Goal: Transaction & Acquisition: Download file/media

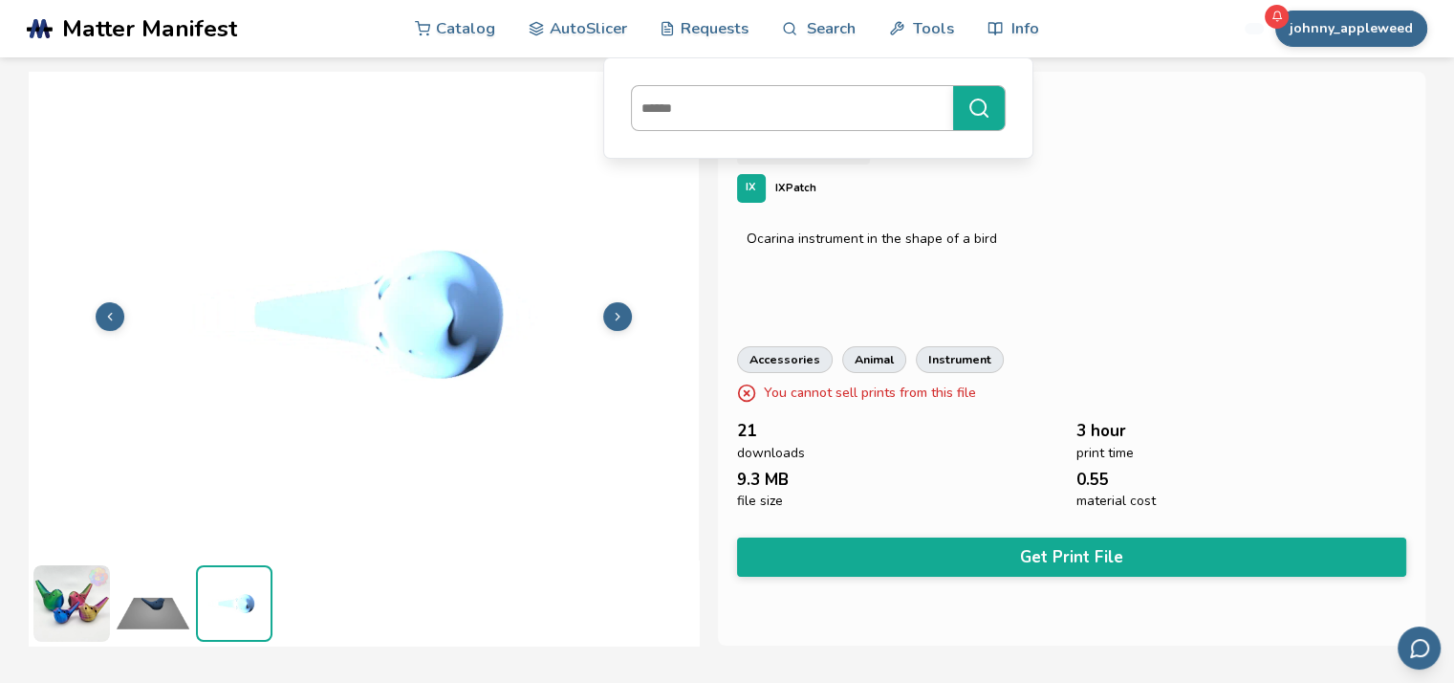
click at [715, 112] on input at bounding box center [788, 108] width 312 height 34
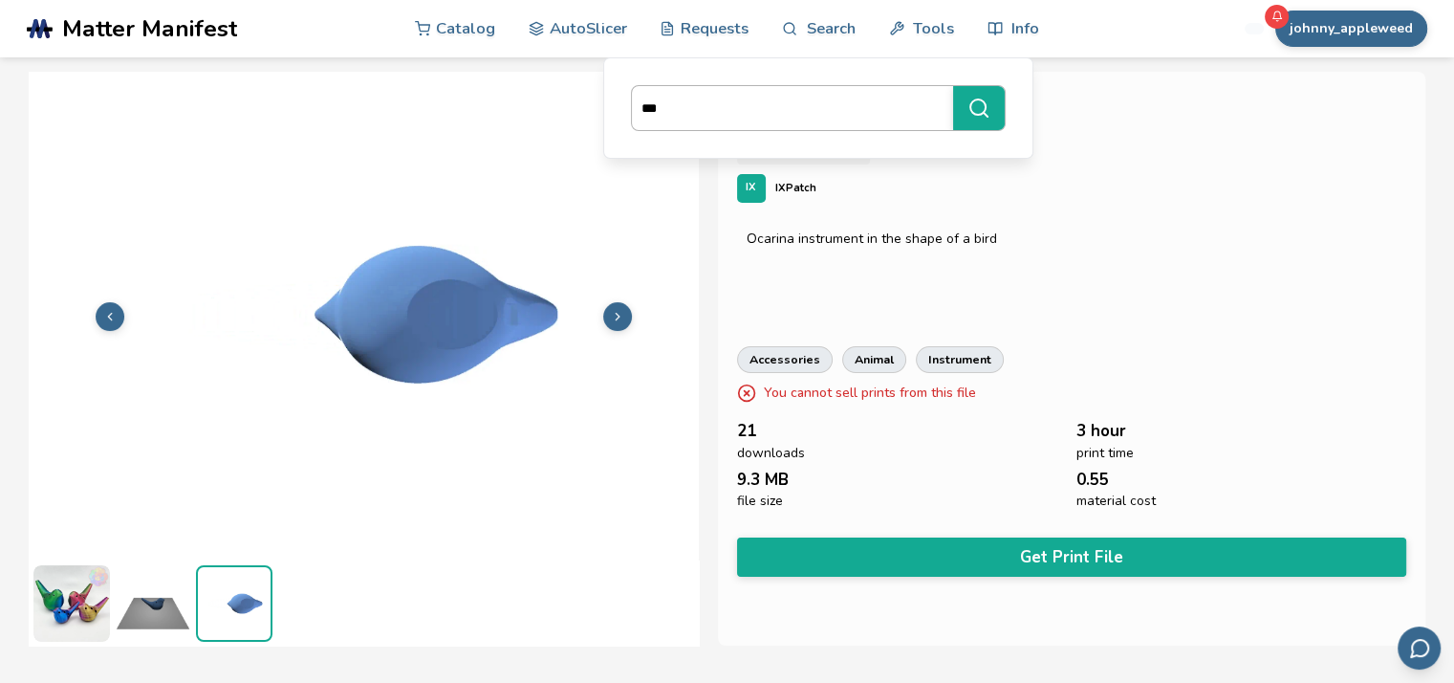
type input "***"
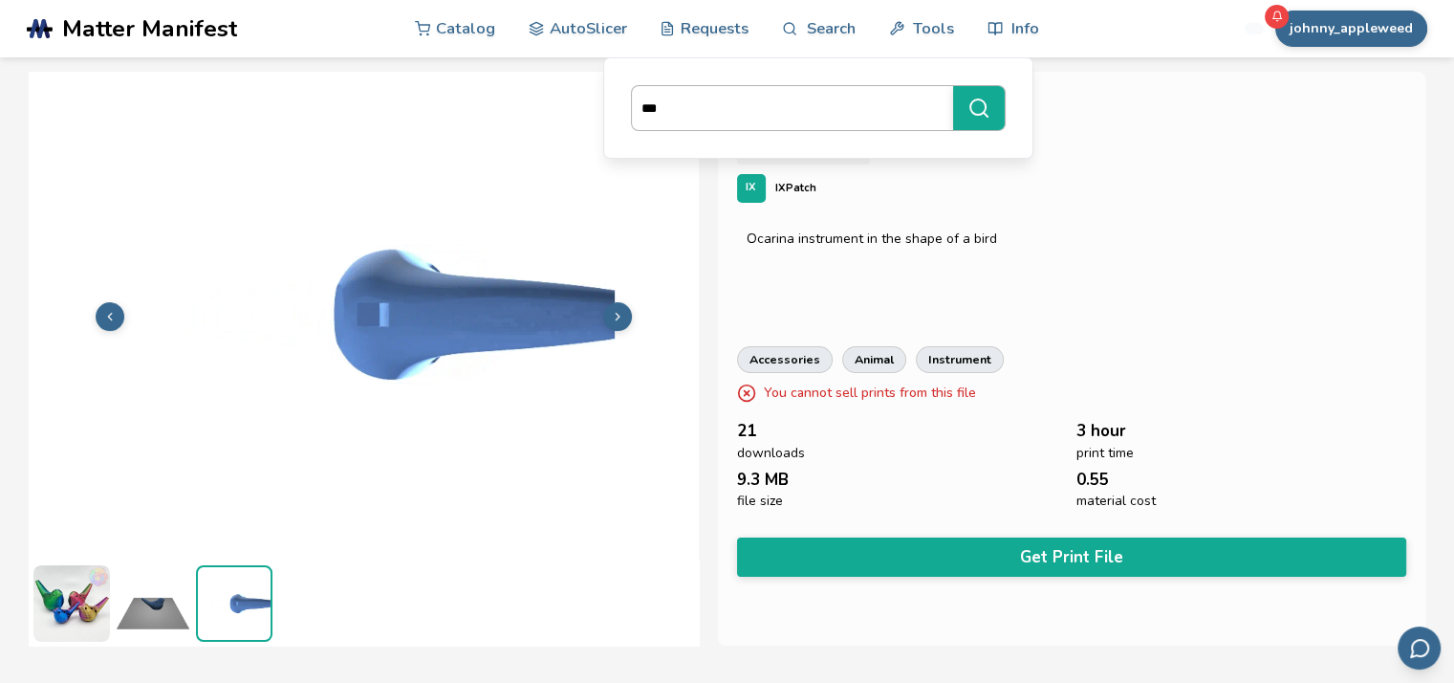
click at [953, 86] on button "***" at bounding box center [979, 108] width 52 height 44
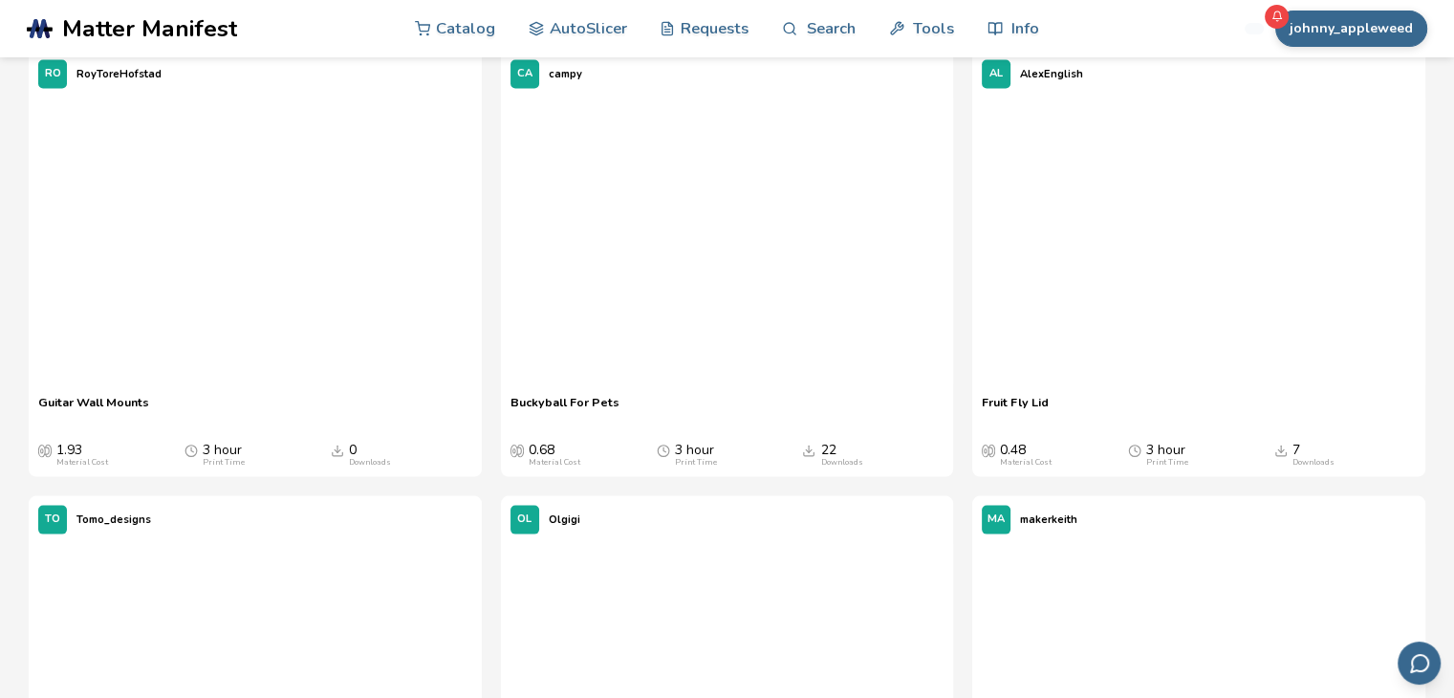
scroll to position [3936, 0]
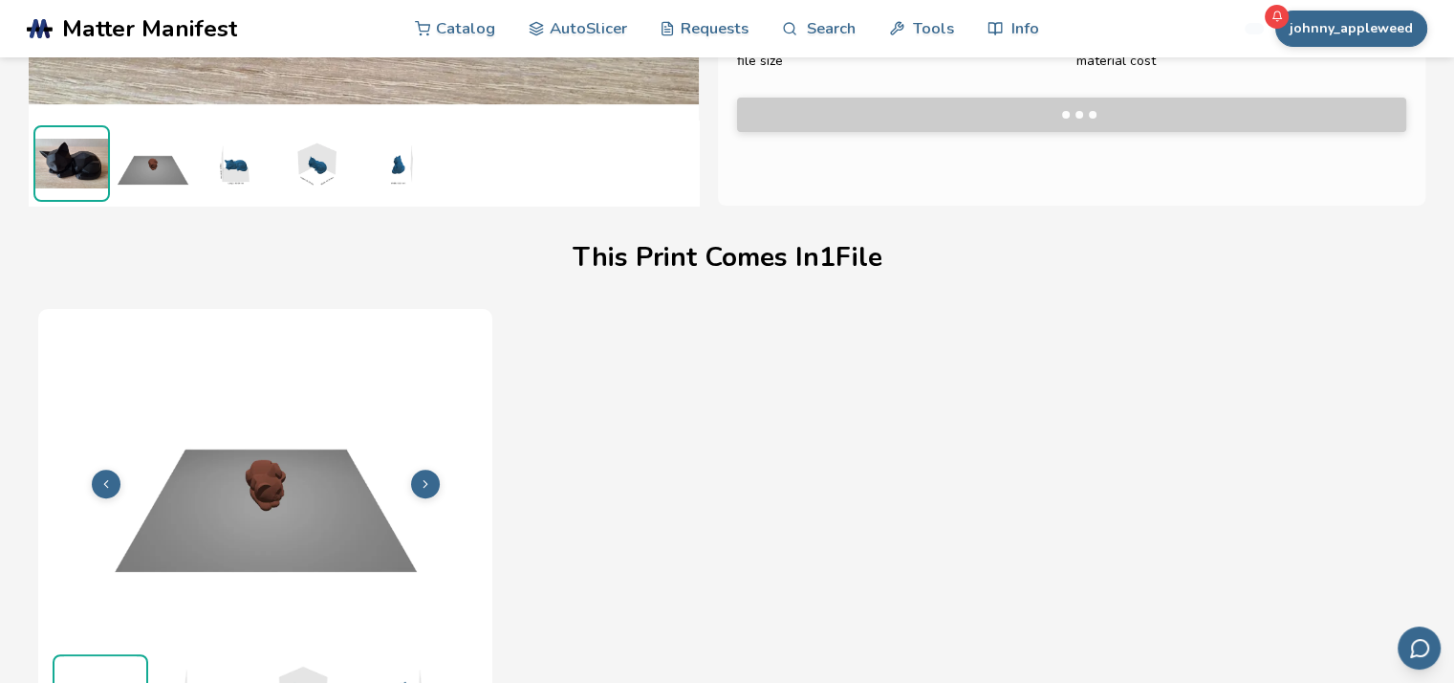
scroll to position [444, 0]
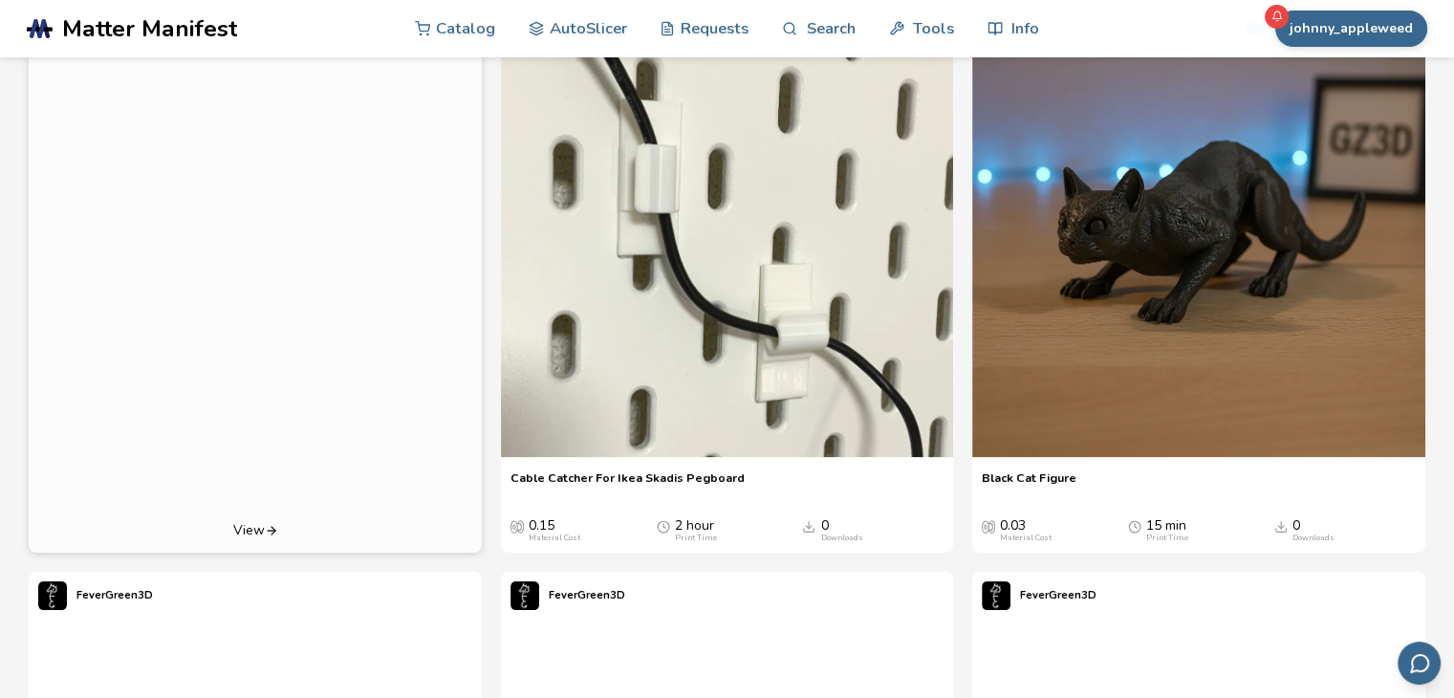
scroll to position [296, 0]
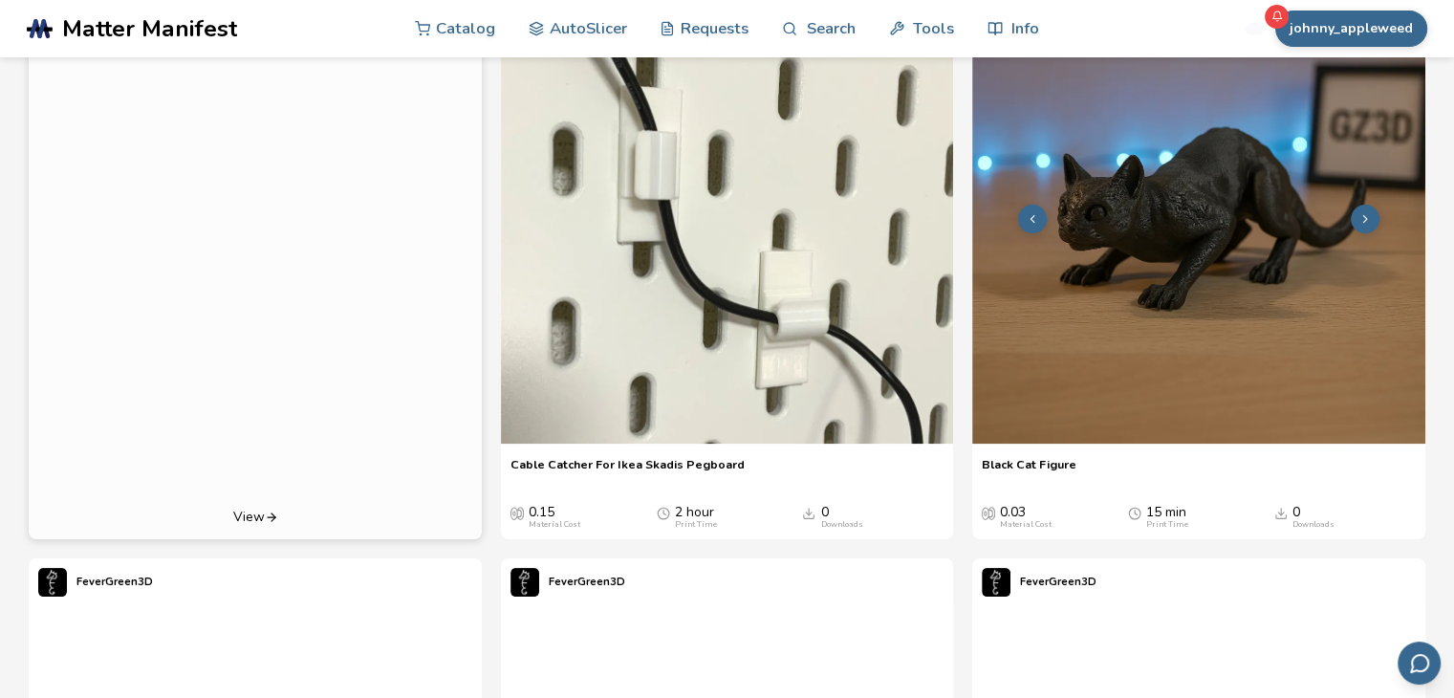
click at [1142, 313] on img at bounding box center [1198, 216] width 452 height 452
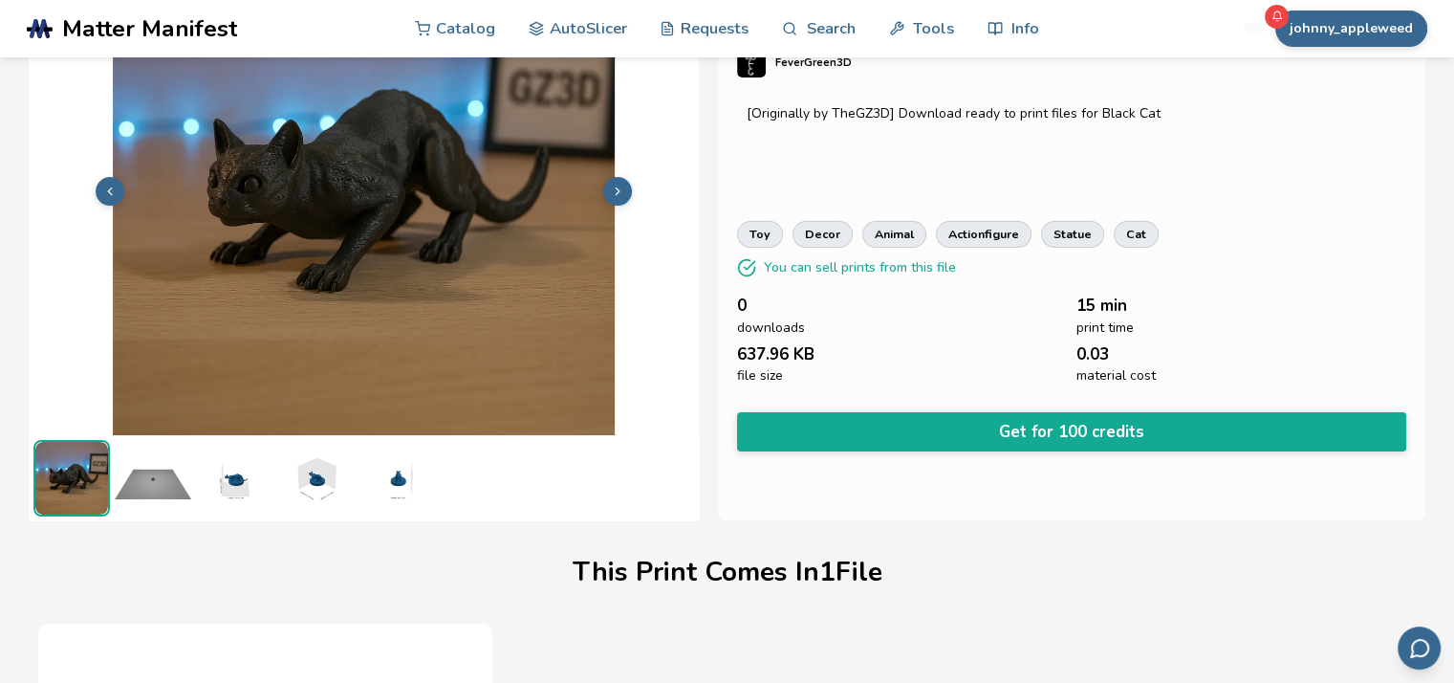
scroll to position [121, 0]
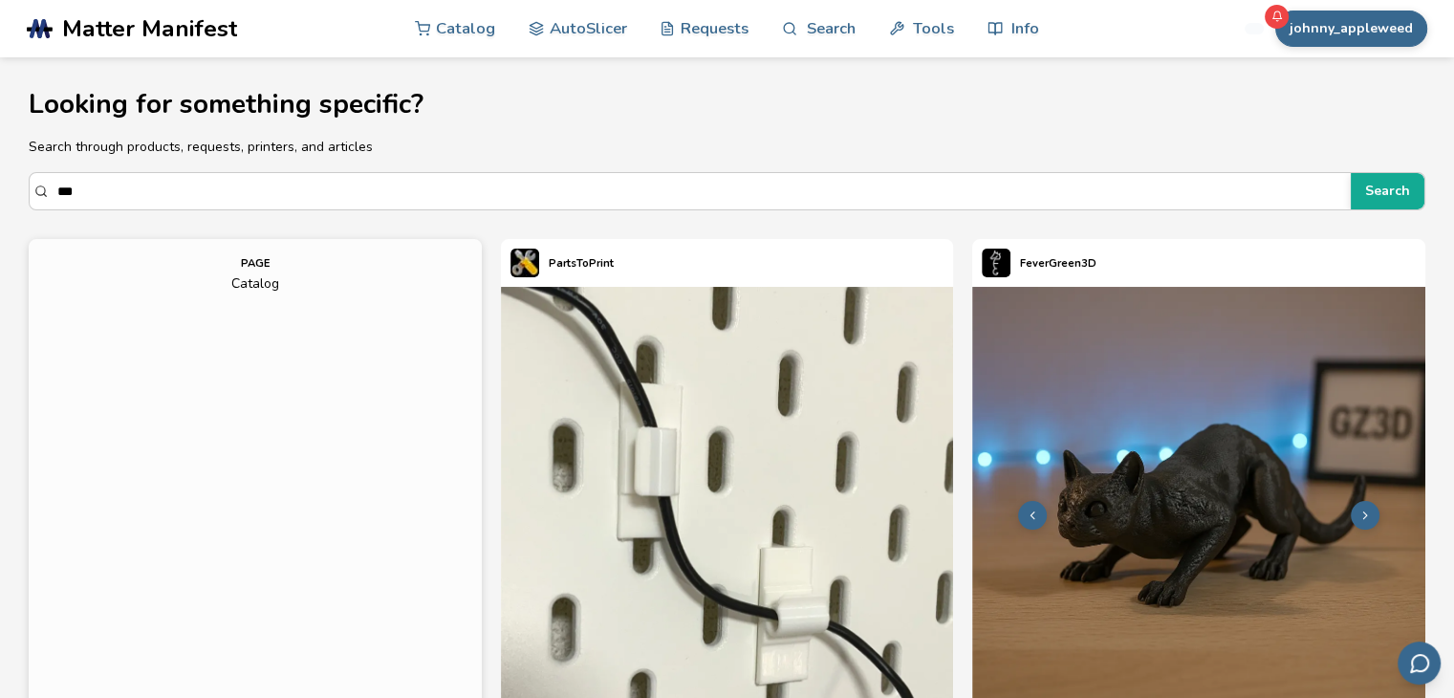
click at [1196, 486] on img at bounding box center [1198, 513] width 452 height 452
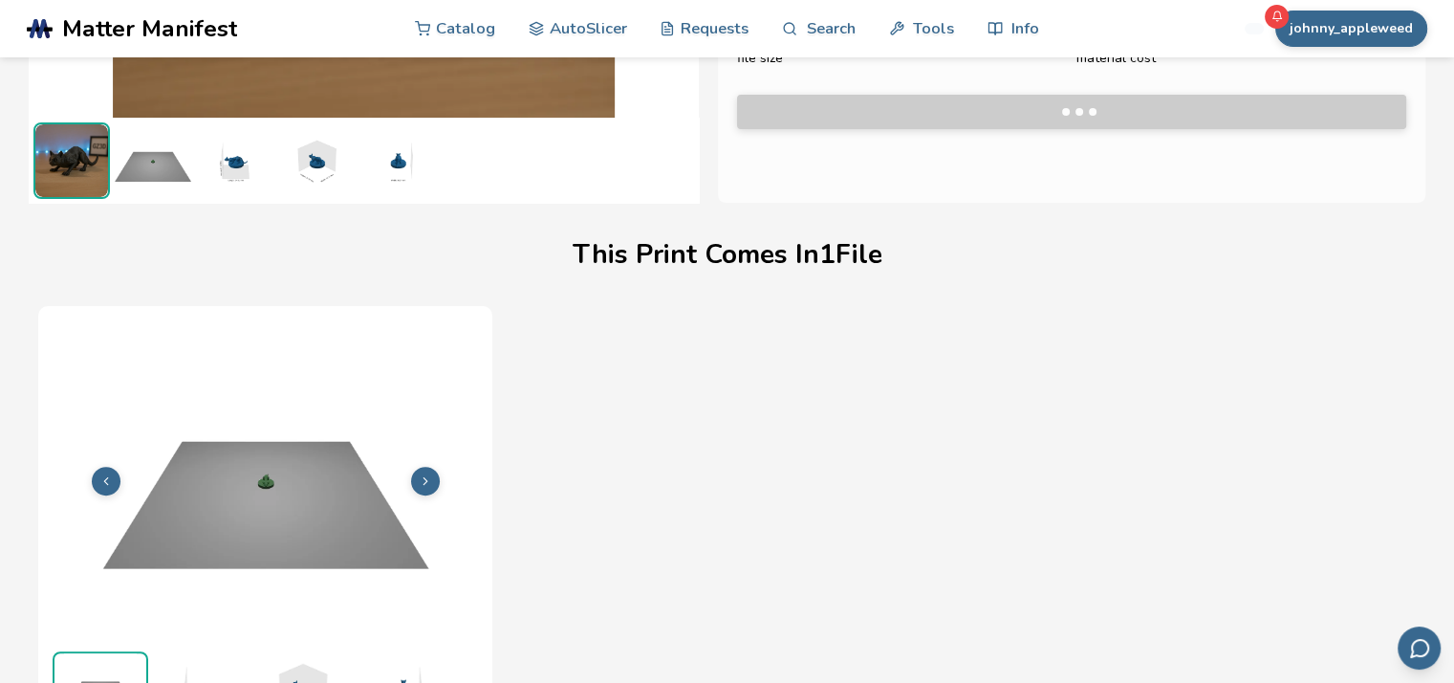
scroll to position [444, 0]
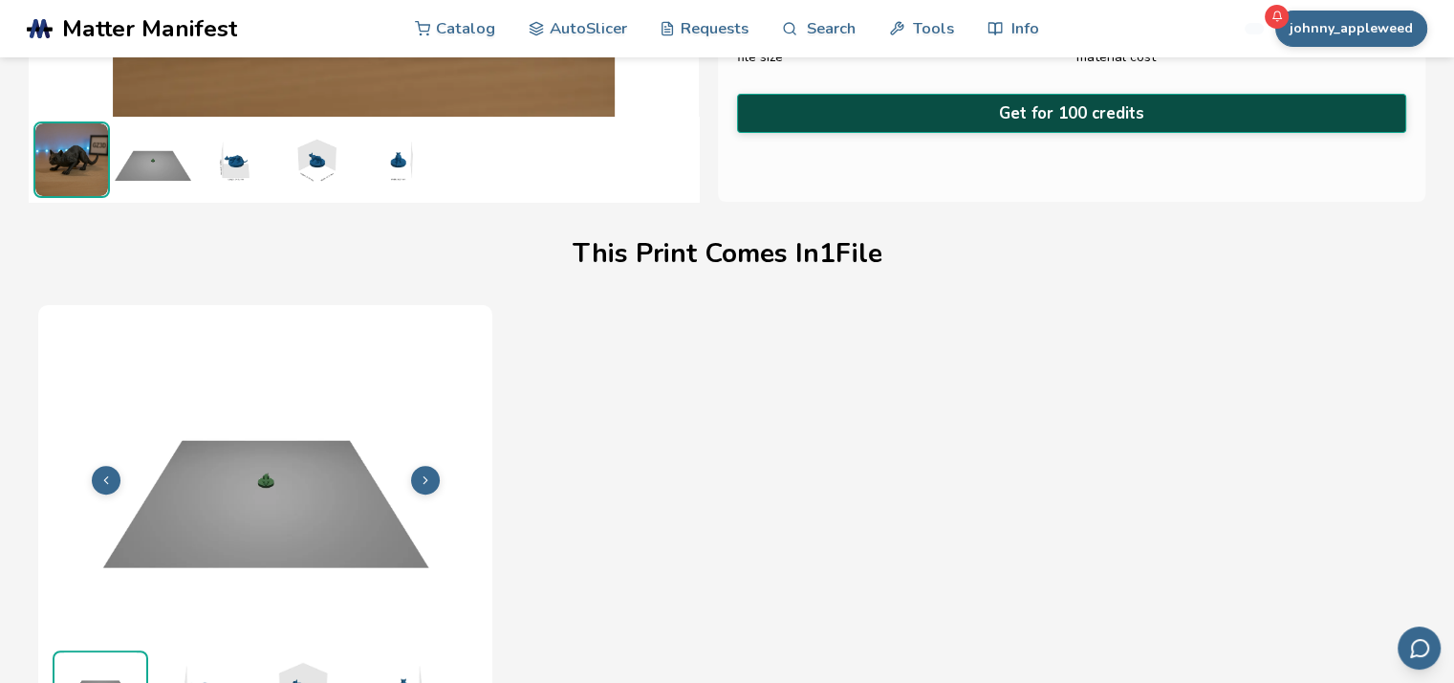
click at [1124, 115] on button "Get for 100 credits" at bounding box center [1071, 113] width 669 height 39
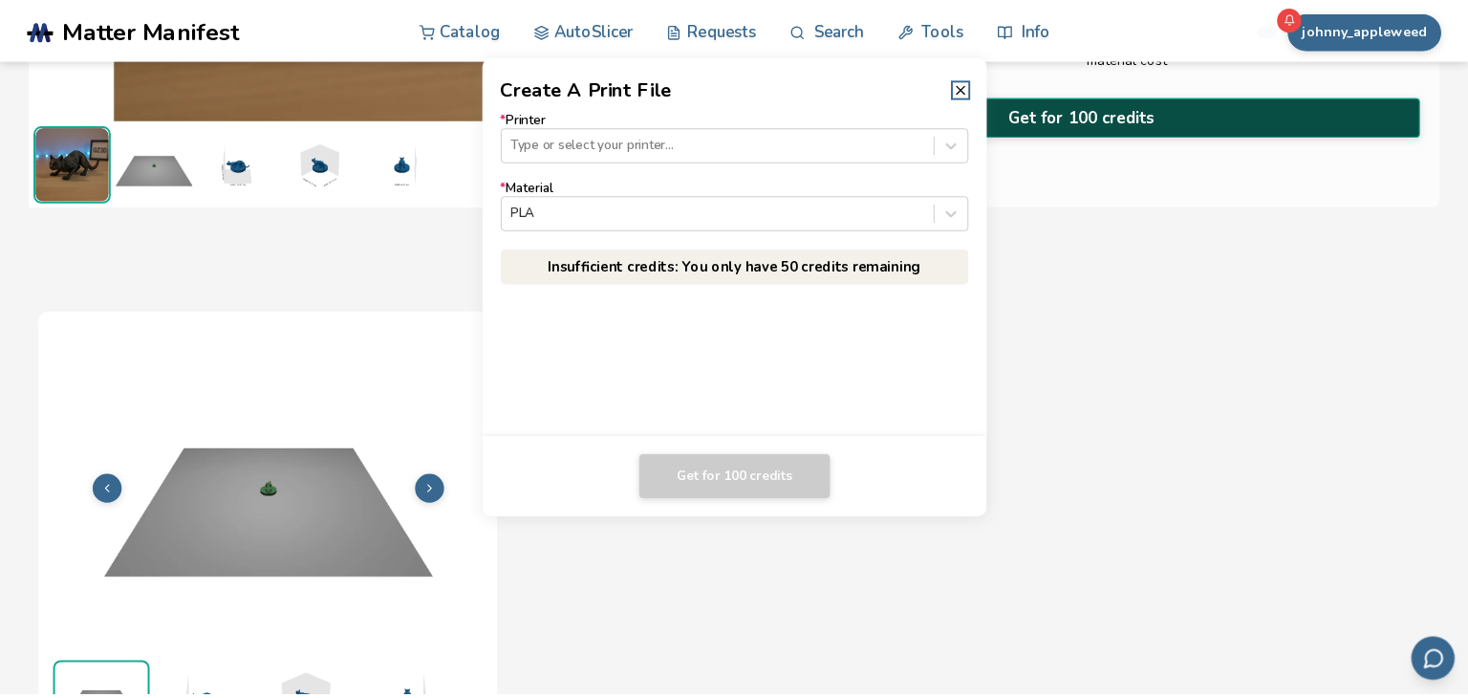
scroll to position [441, 0]
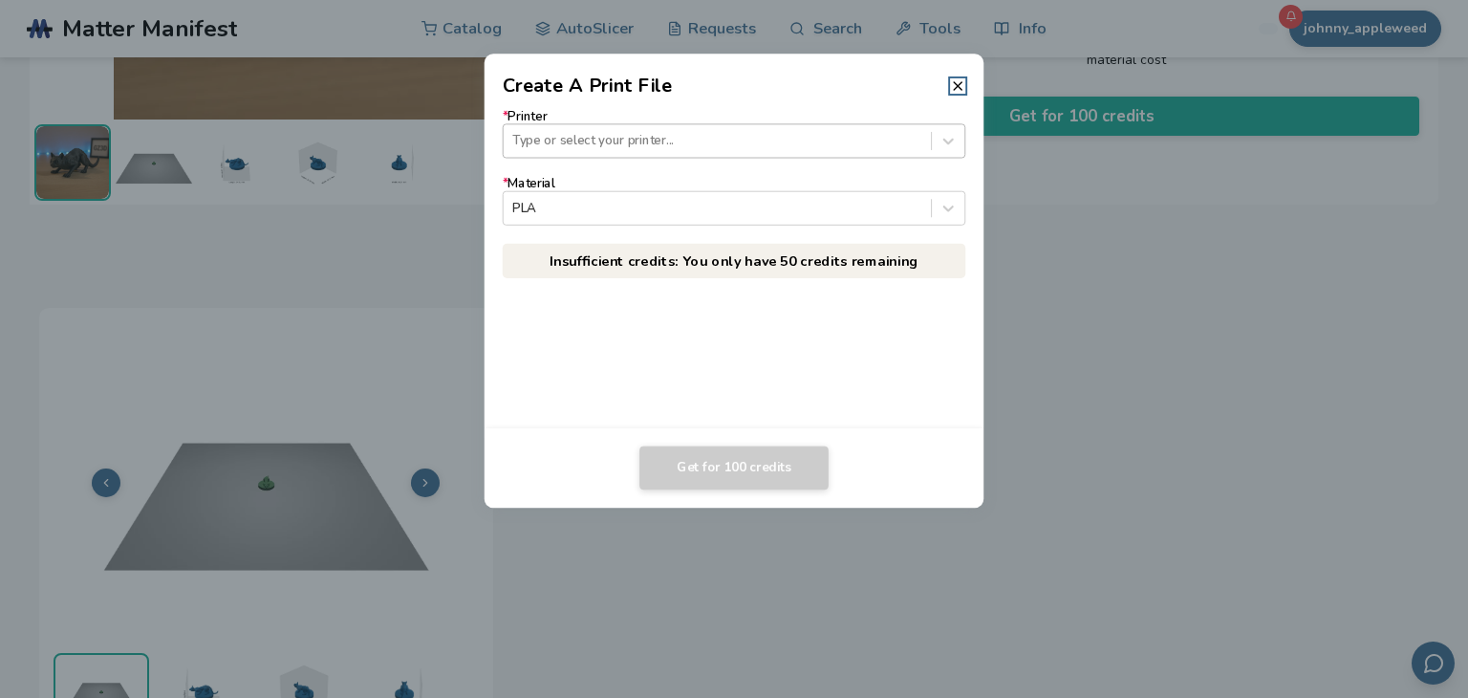
click at [793, 146] on div at bounding box center [716, 141] width 409 height 18
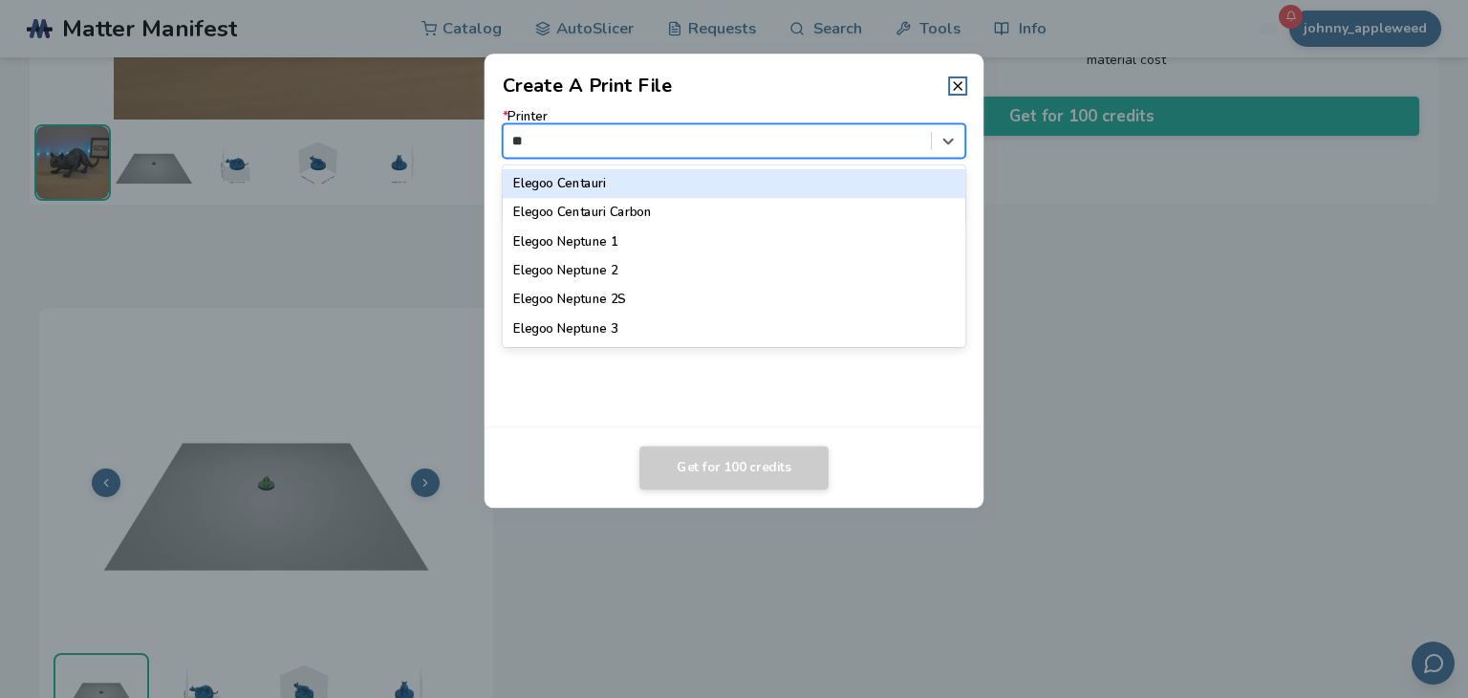
type input "***"
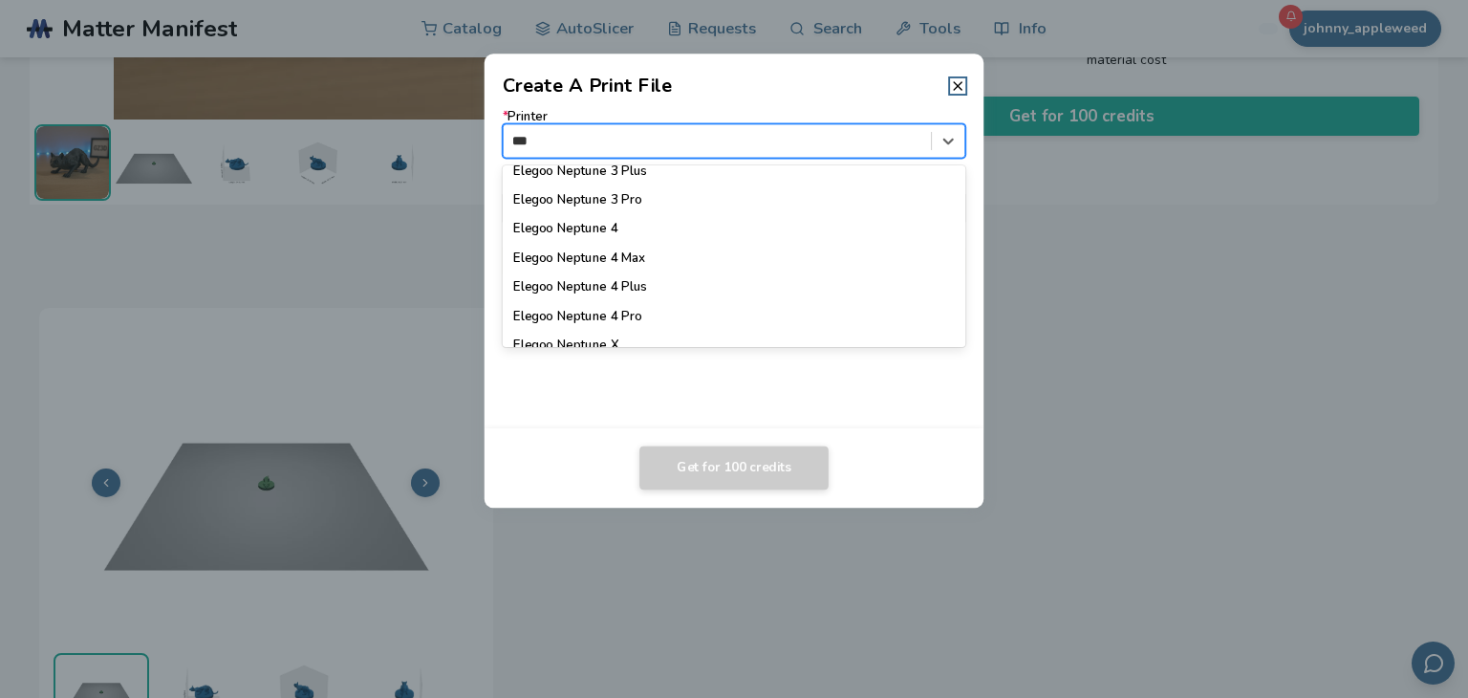
scroll to position [245, 0]
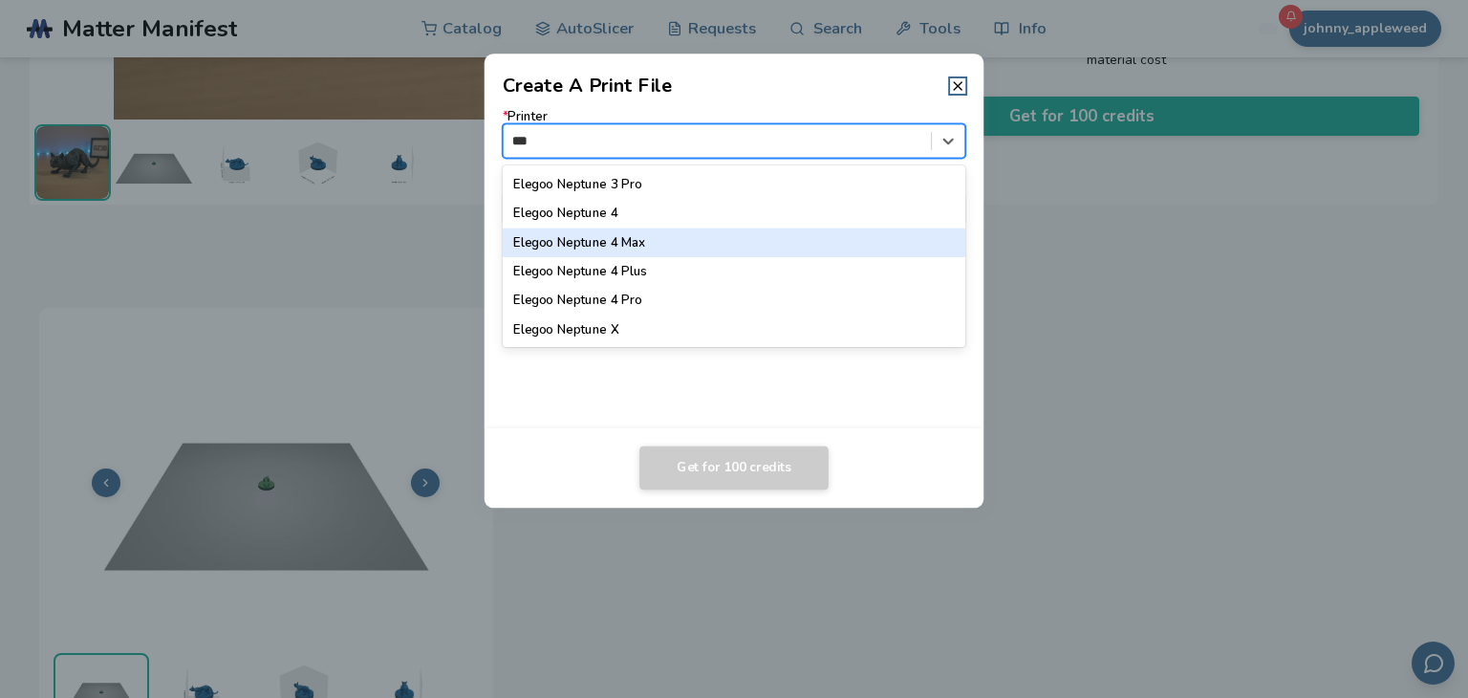
click at [681, 243] on div "Elegoo Neptune 4 Max" at bounding box center [735, 242] width 464 height 29
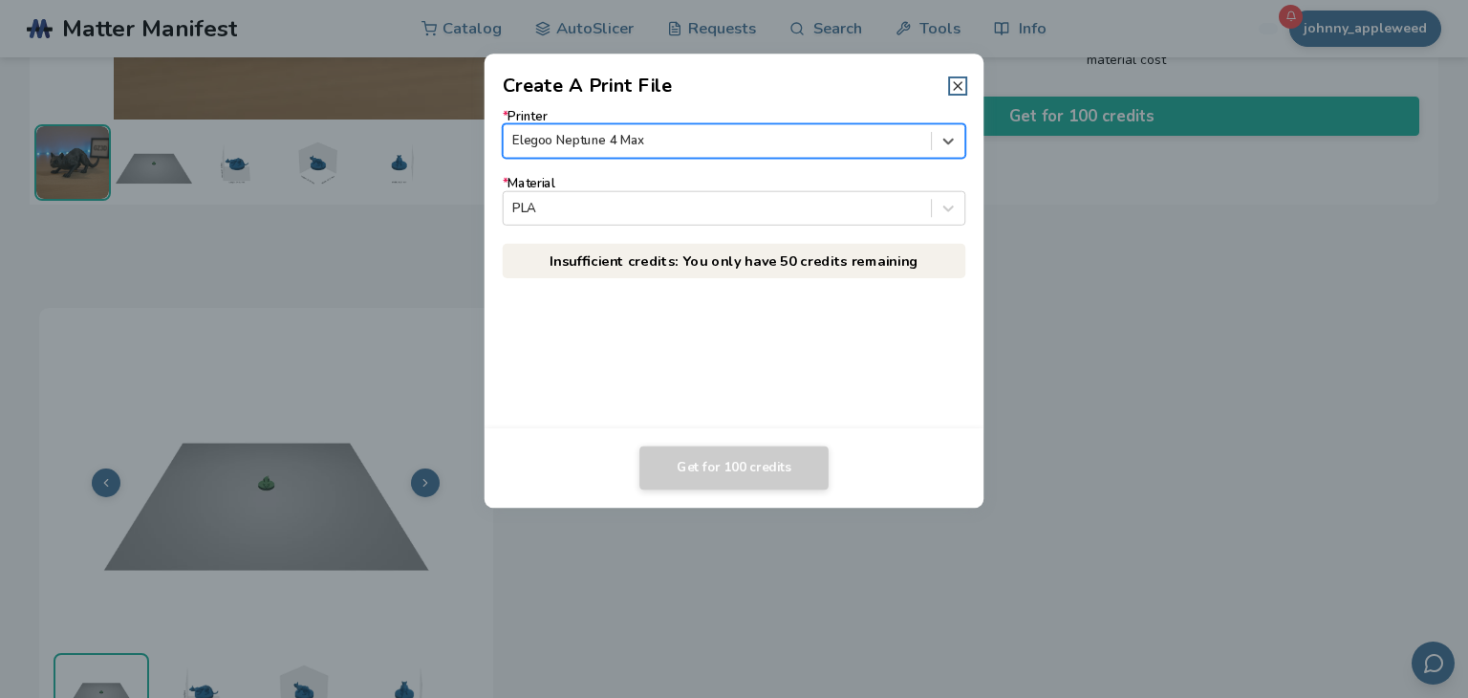
click at [956, 91] on icon at bounding box center [957, 85] width 15 height 15
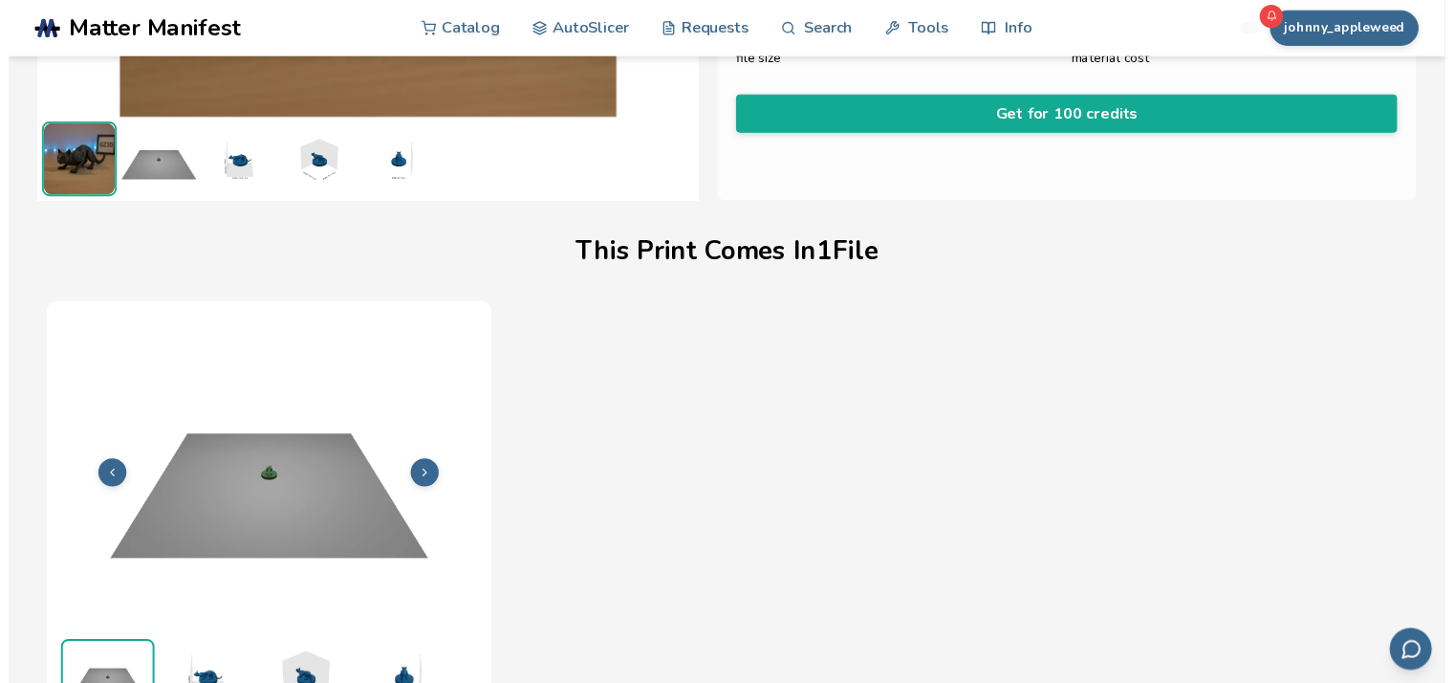
scroll to position [444, 0]
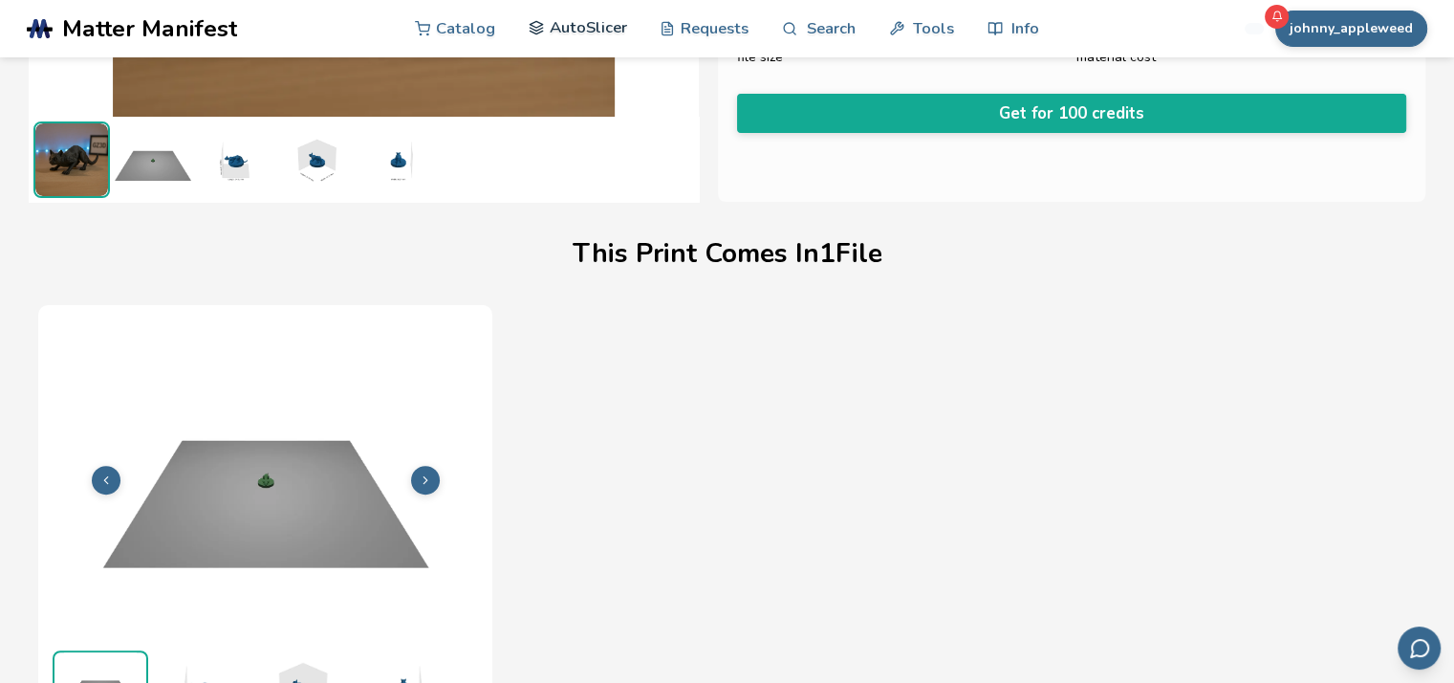
click at [597, 26] on link "AutoSlicer" at bounding box center [578, 27] width 98 height 57
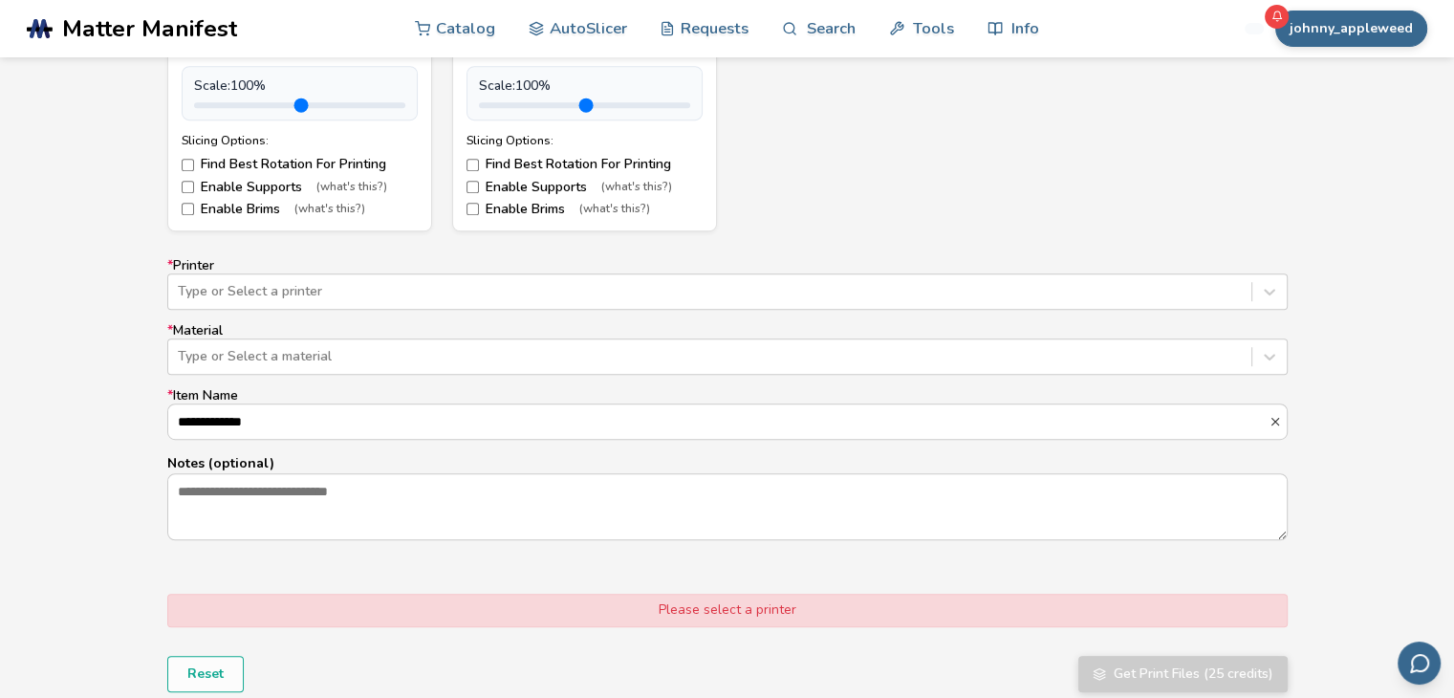
scroll to position [1092, 0]
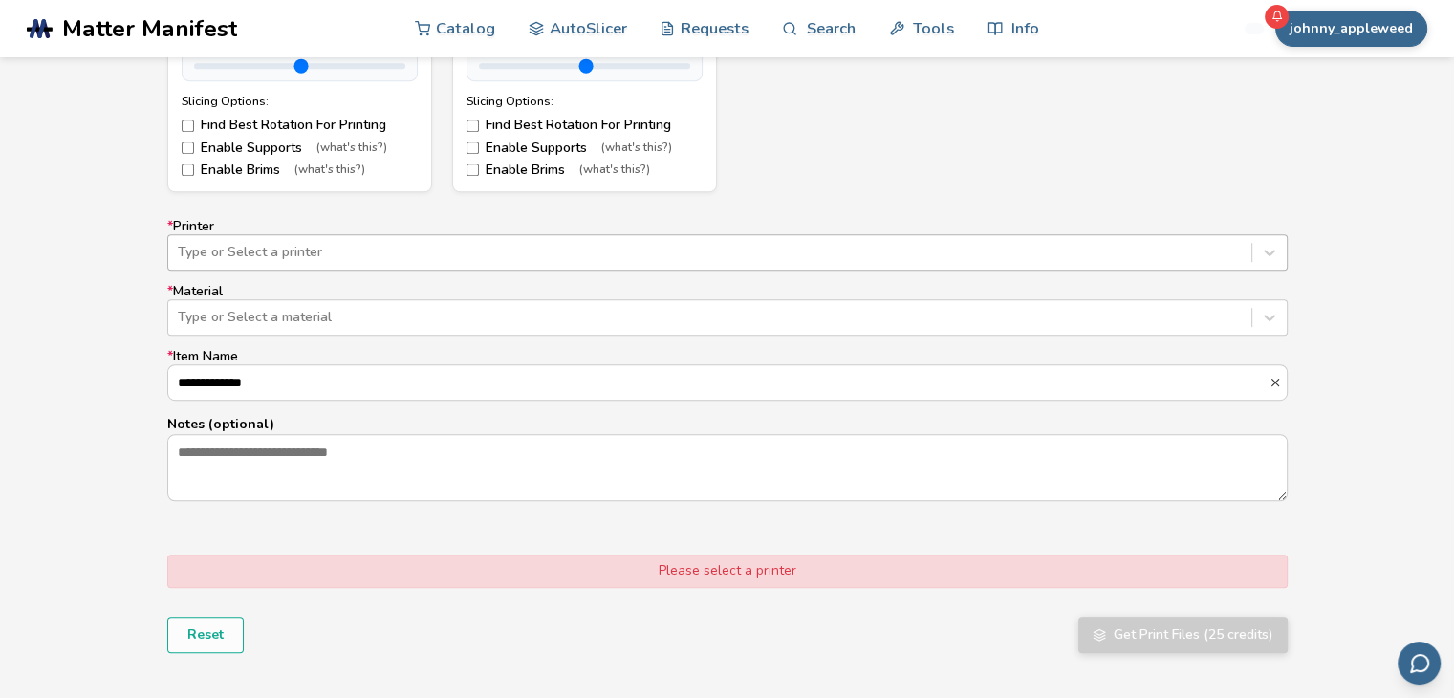
click at [599, 246] on div at bounding box center [710, 252] width 1064 height 19
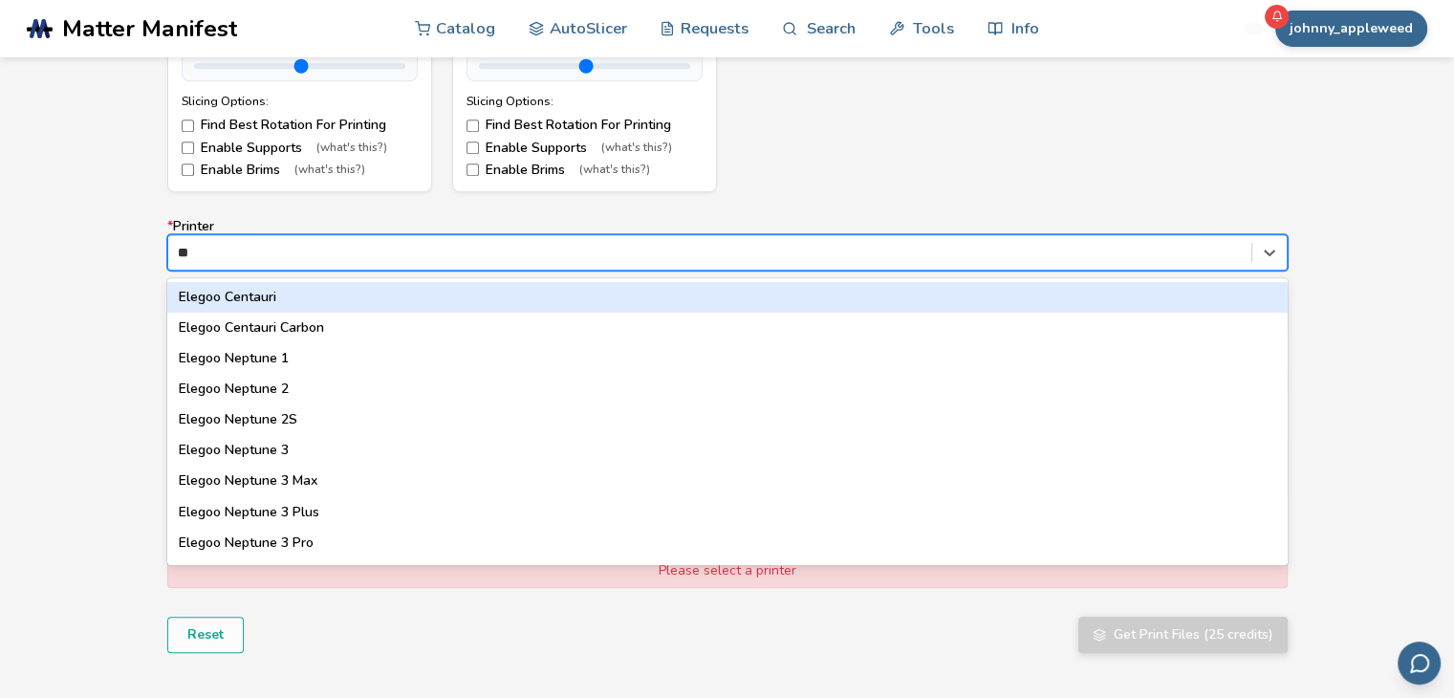
type input "***"
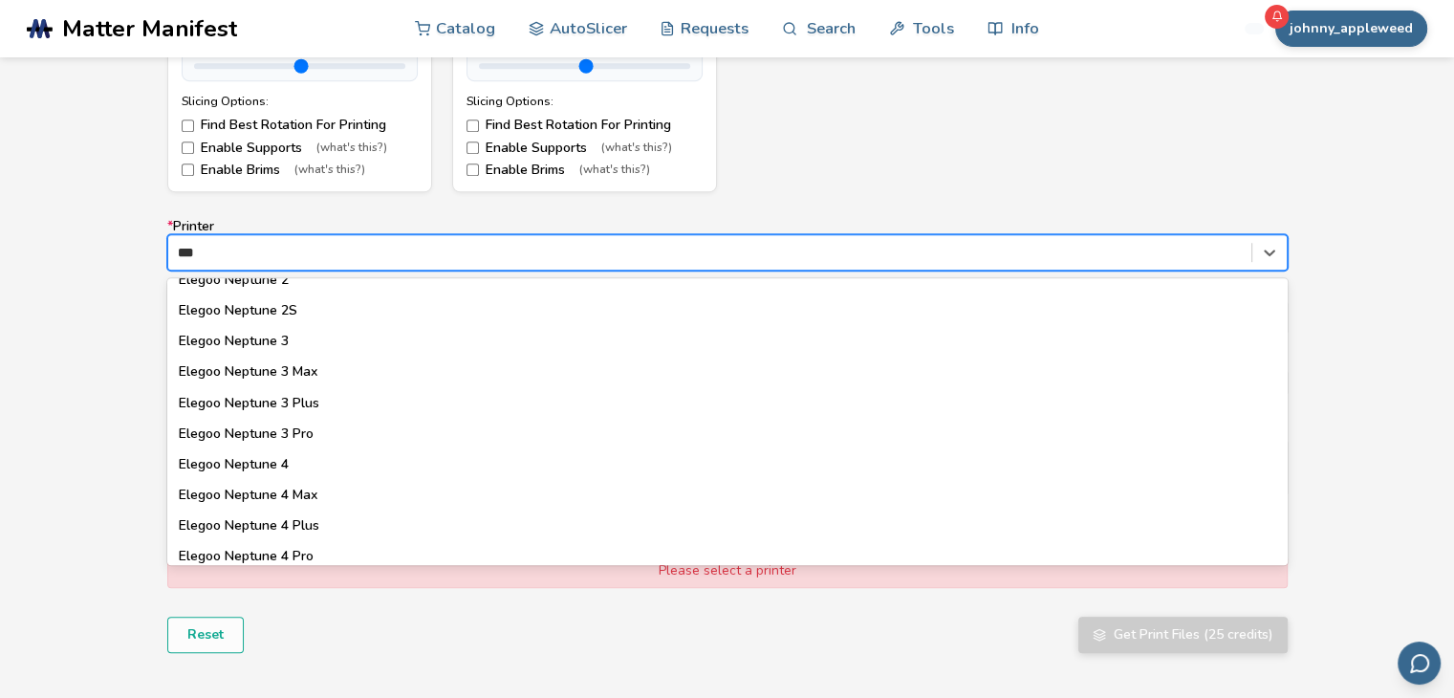
scroll to position [150, 0]
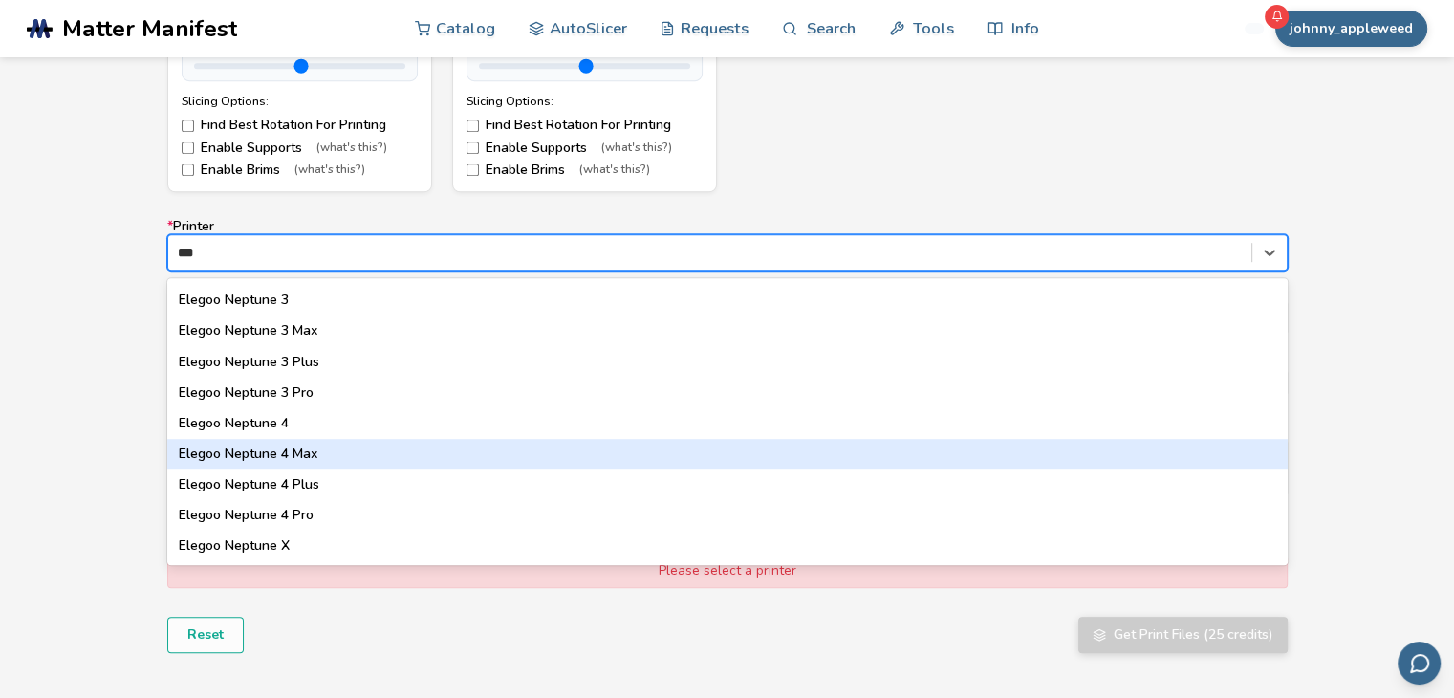
click at [394, 456] on div "Elegoo Neptune 4 Max" at bounding box center [727, 454] width 1120 height 31
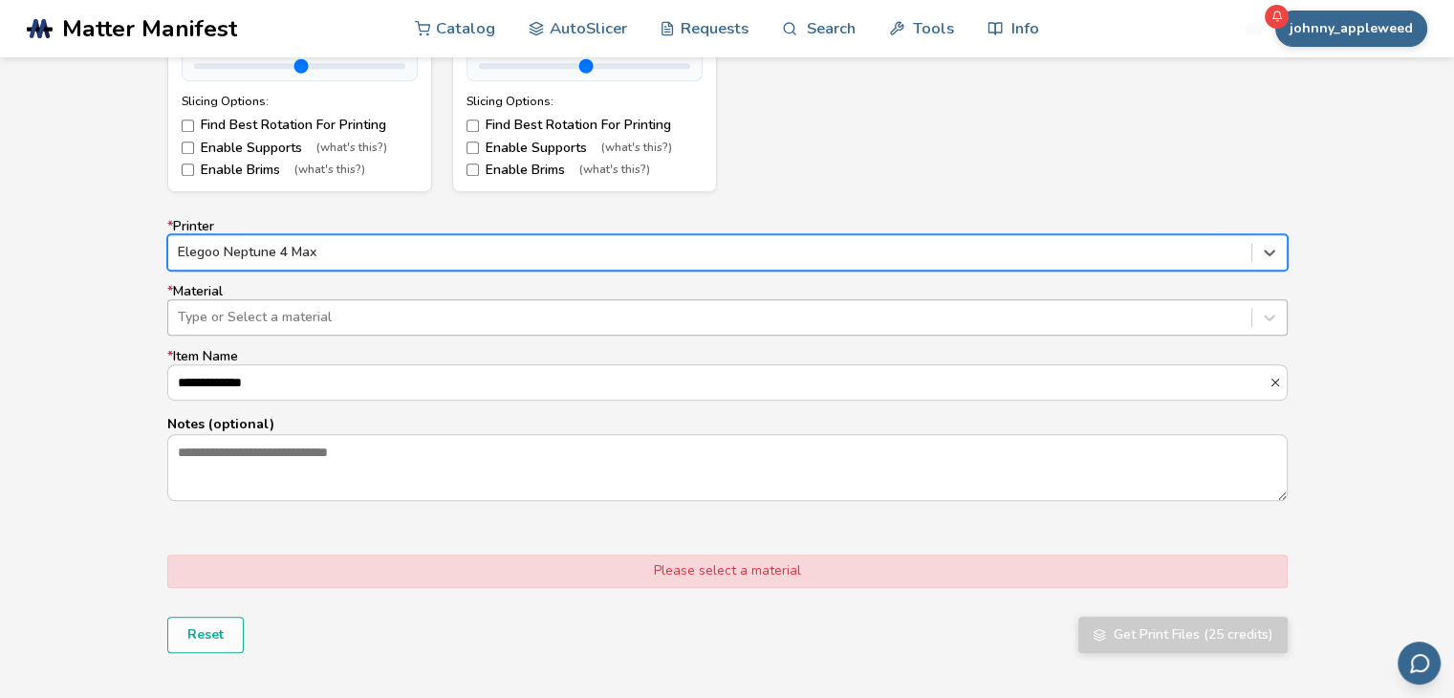
click at [401, 305] on div "Type or Select a material" at bounding box center [709, 317] width 1083 height 27
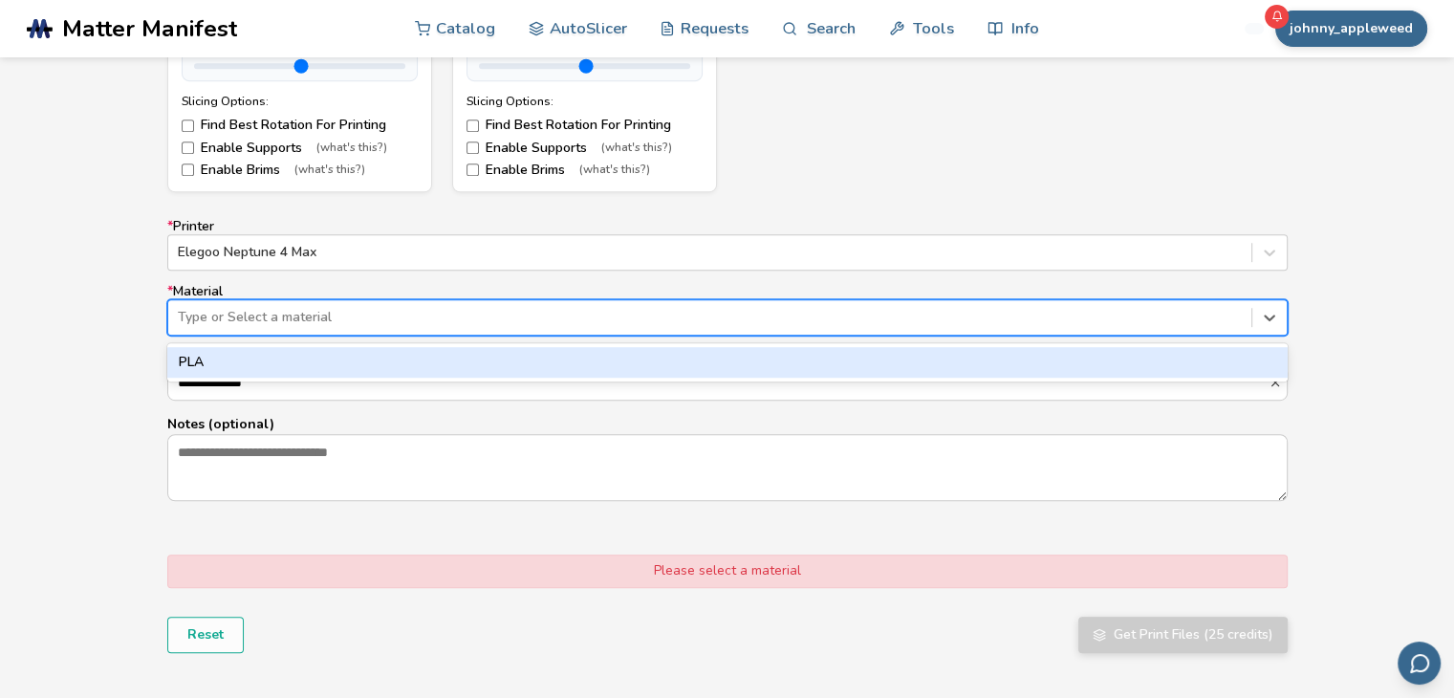
click at [387, 358] on div "PLA" at bounding box center [727, 362] width 1120 height 31
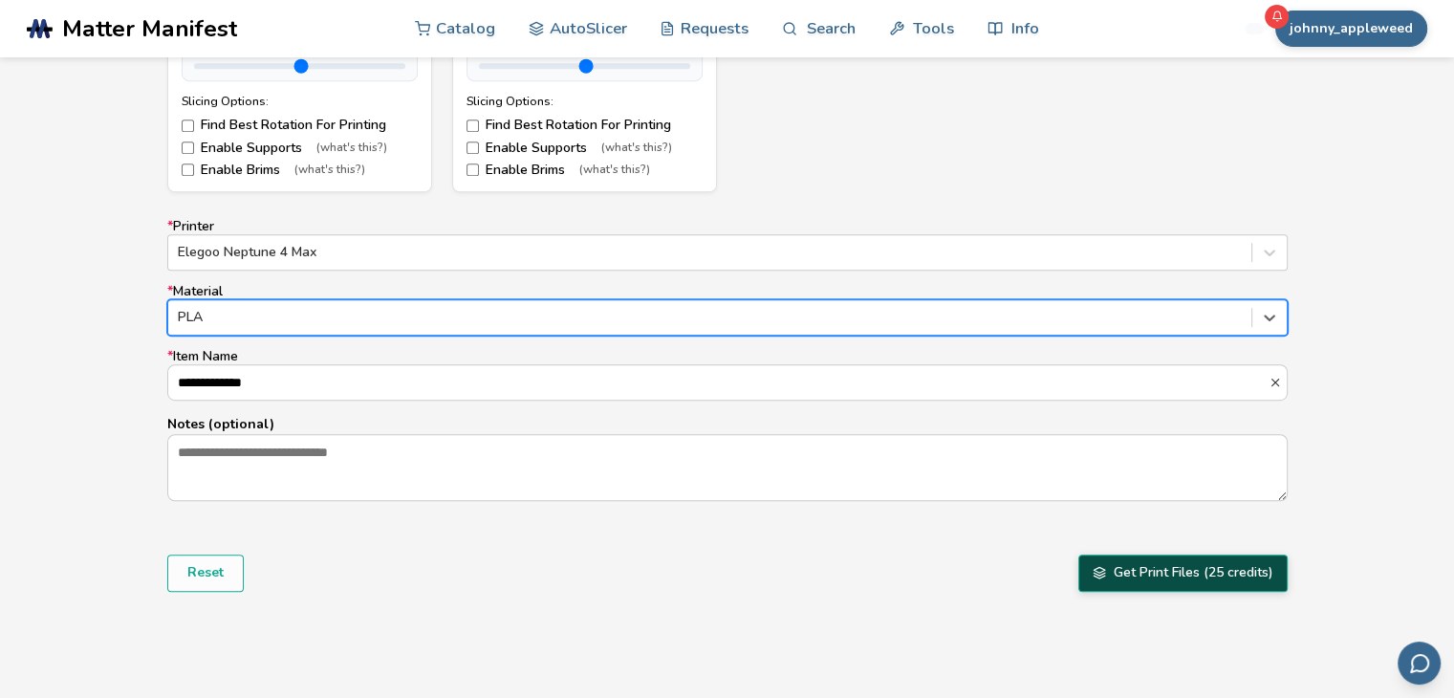
click at [1206, 569] on button "Get Print Files (25 credits)" at bounding box center [1182, 572] width 209 height 36
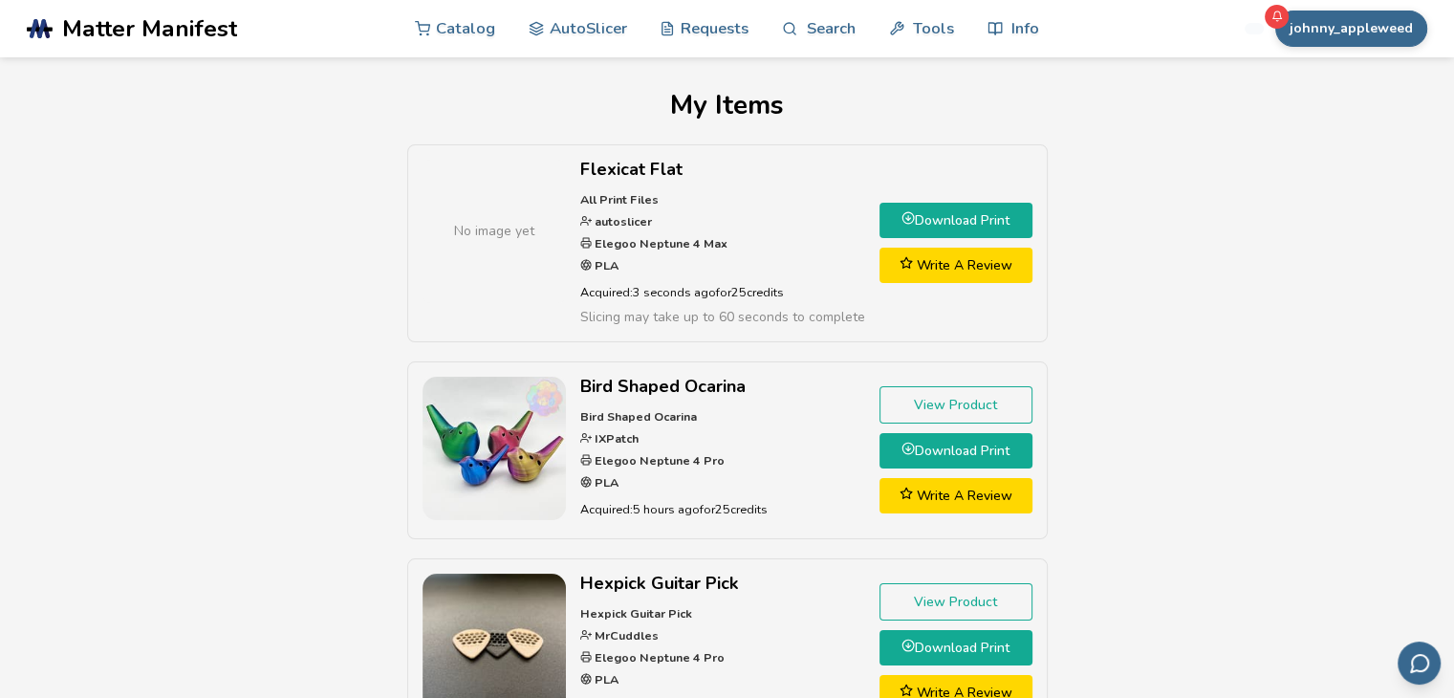
click at [944, 217] on link "Download Print" at bounding box center [955, 220] width 153 height 35
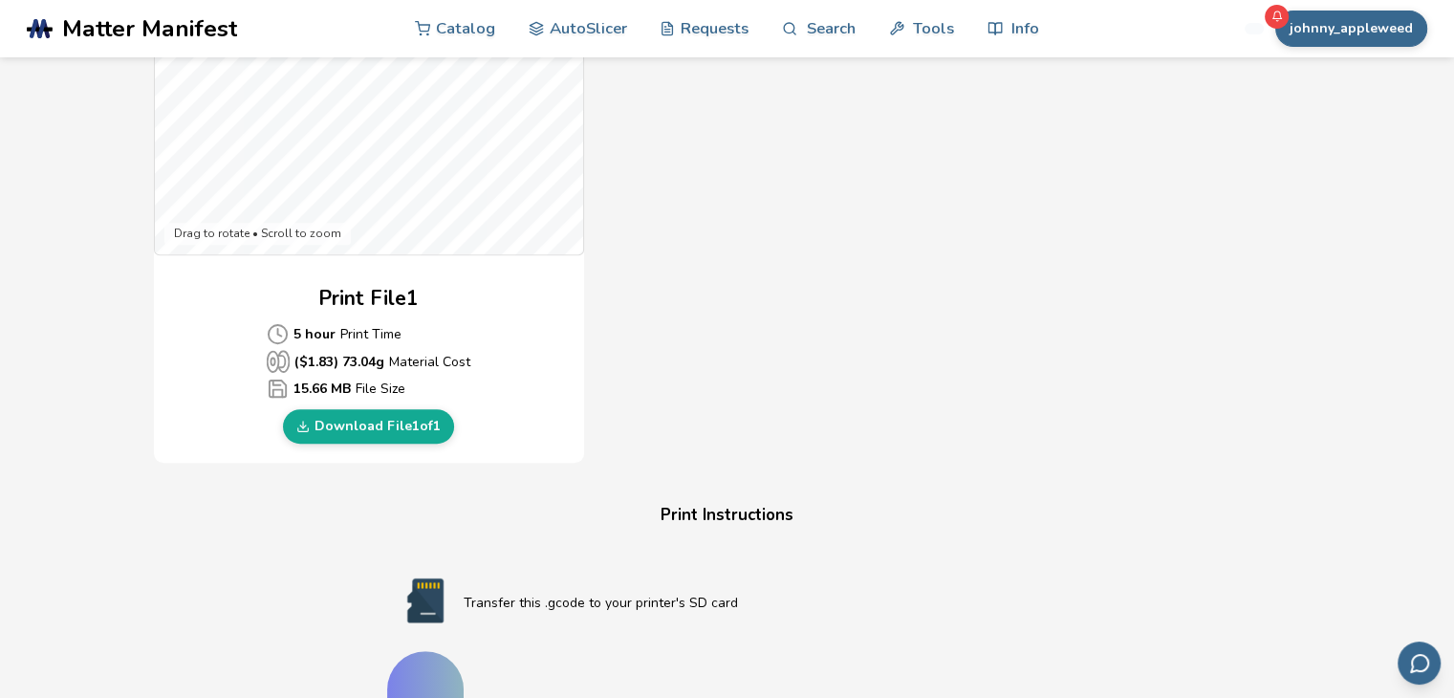
scroll to position [754, 0]
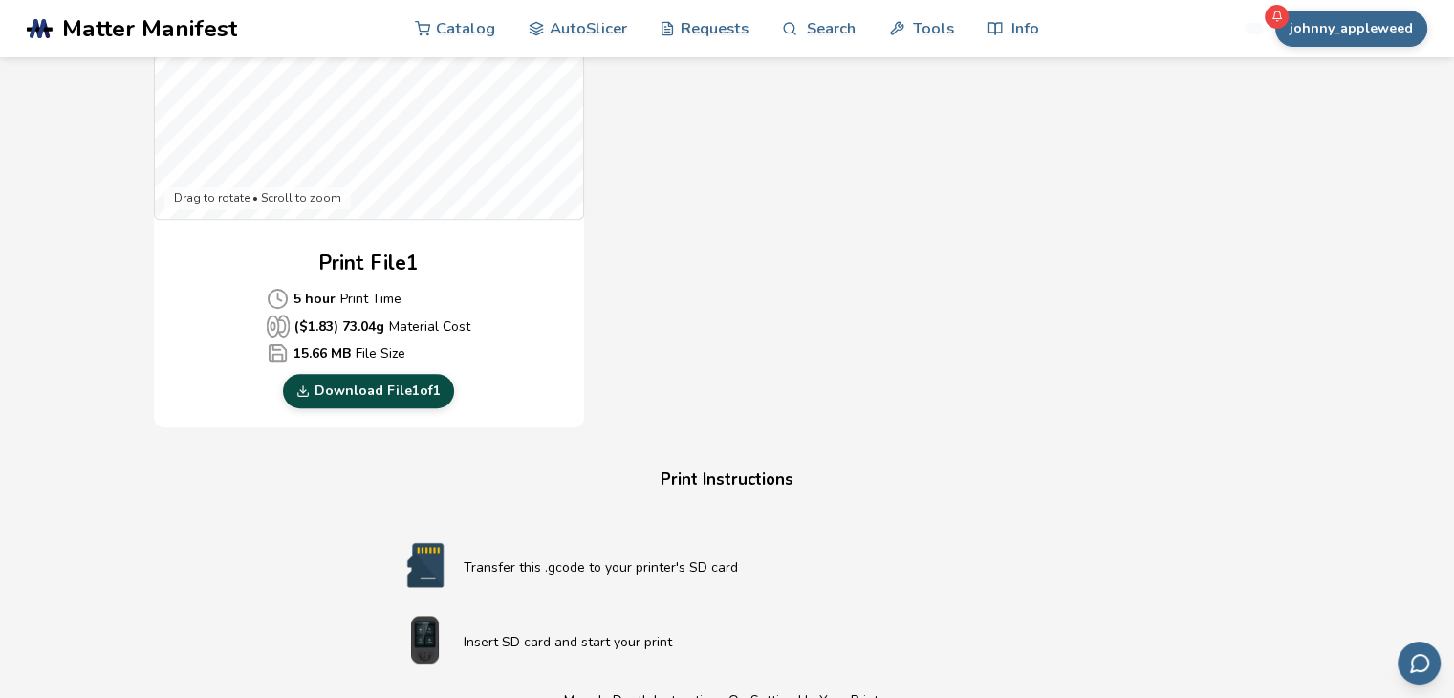
click at [367, 399] on link "Download File 1 of 1" at bounding box center [368, 391] width 171 height 34
